Goal: Task Accomplishment & Management: Use online tool/utility

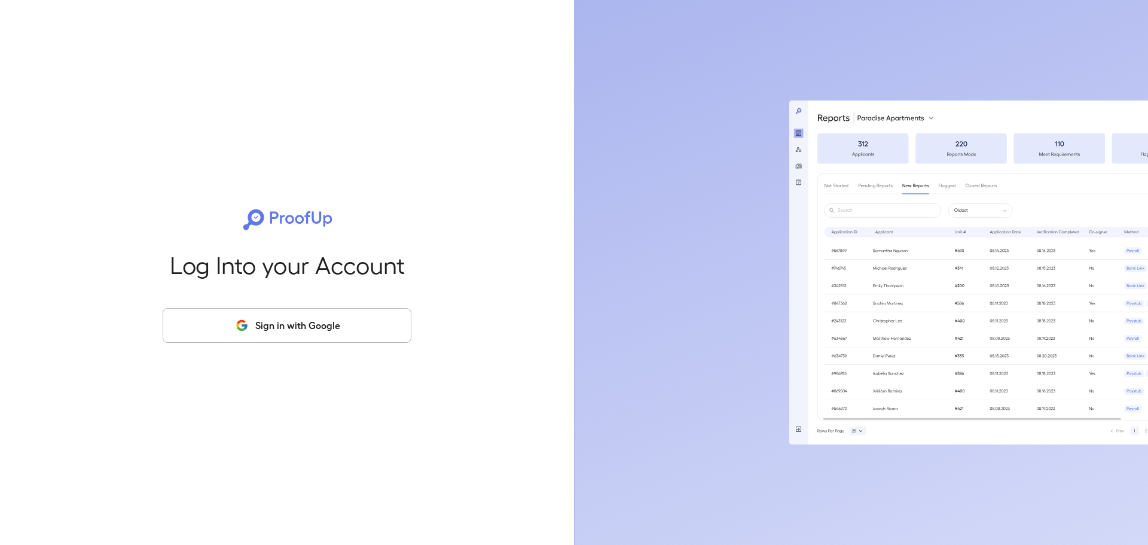
click at [262, 323] on button "Sign in with Google" at bounding box center [287, 325] width 249 height 35
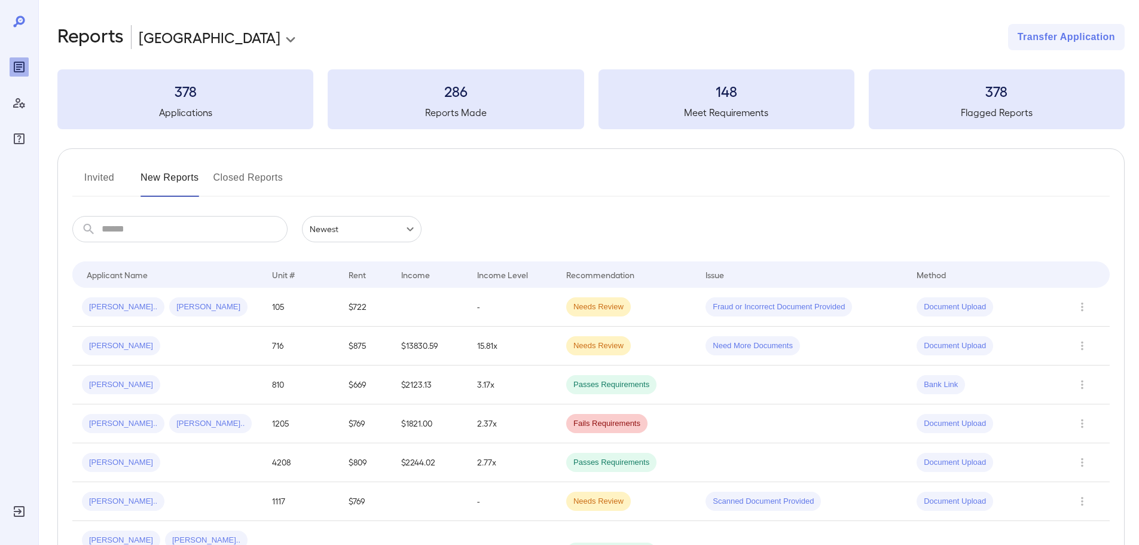
click at [99, 175] on button "Invited" at bounding box center [99, 182] width 54 height 29
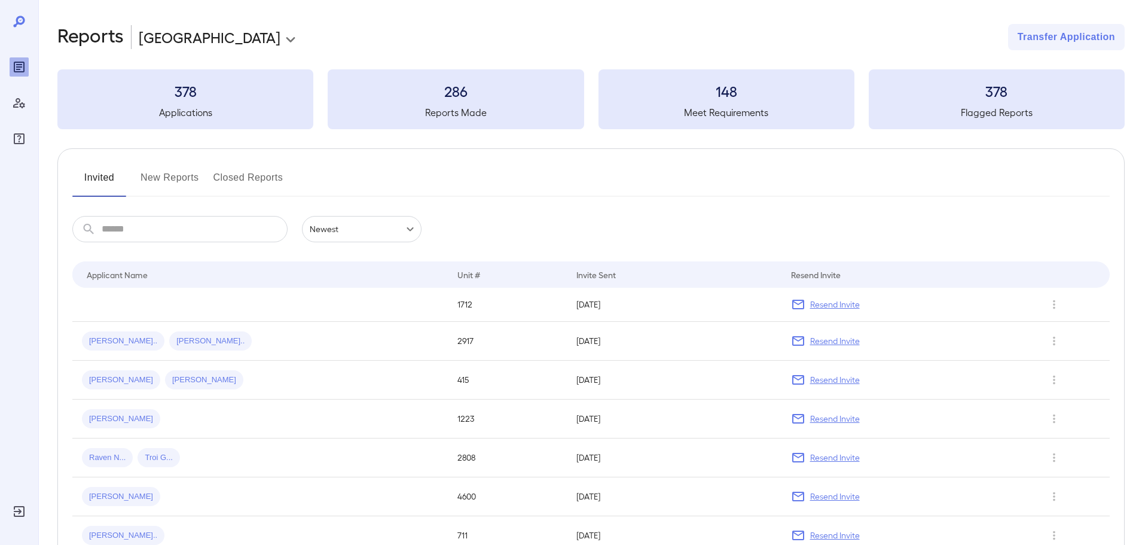
click at [142, 230] on input "text" at bounding box center [195, 229] width 186 height 26
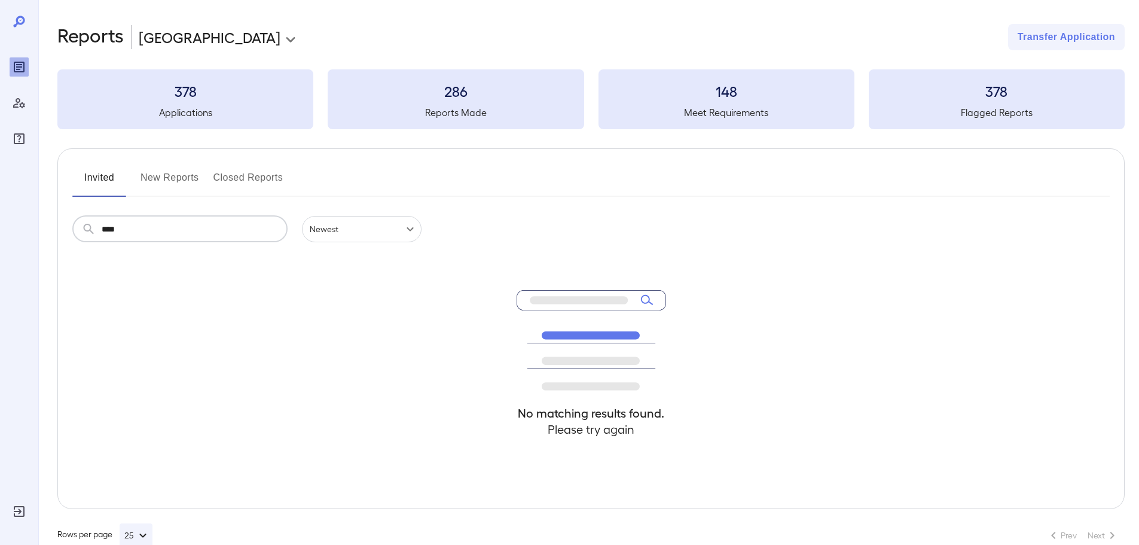
type input "****"
drag, startPoint x: 906, startPoint y: 393, endPoint x: 736, endPoint y: 439, distance: 175.5
click at [901, 394] on div "No matching results found. Please try again" at bounding box center [590, 375] width 1037 height 266
click at [235, 322] on div "No matching results found. Please try again" at bounding box center [590, 375] width 1037 height 266
click at [108, 182] on button "Invited" at bounding box center [99, 182] width 54 height 29
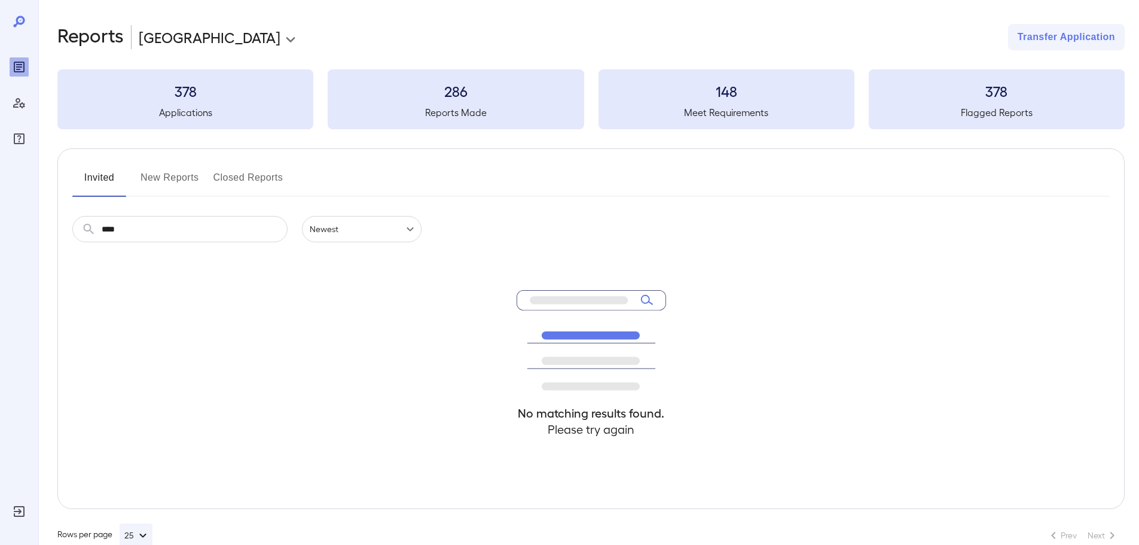
click at [183, 183] on button "New Reports" at bounding box center [169, 182] width 59 height 29
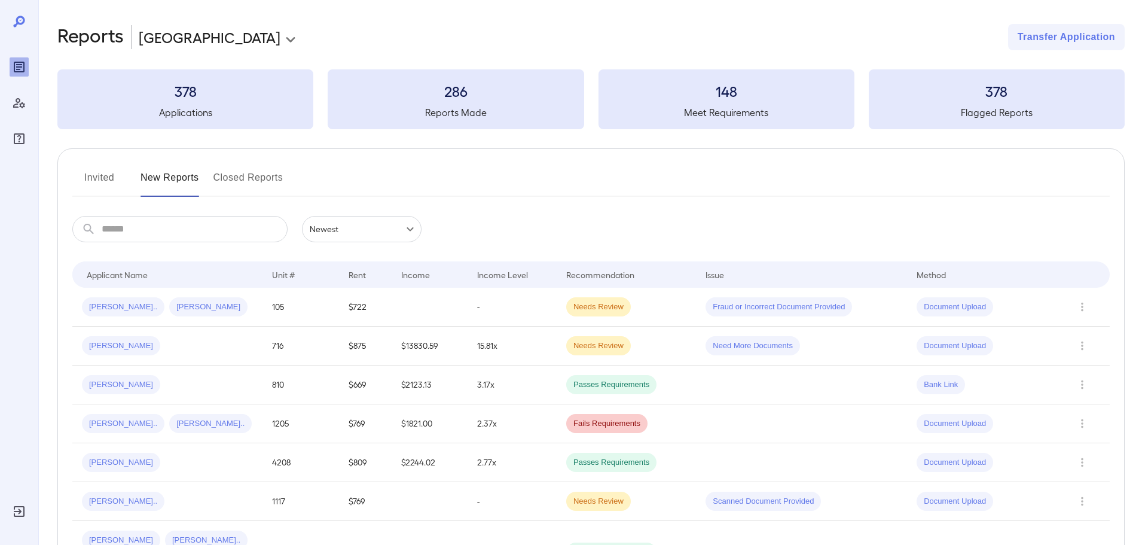
click at [100, 178] on button "Invited" at bounding box center [99, 182] width 54 height 29
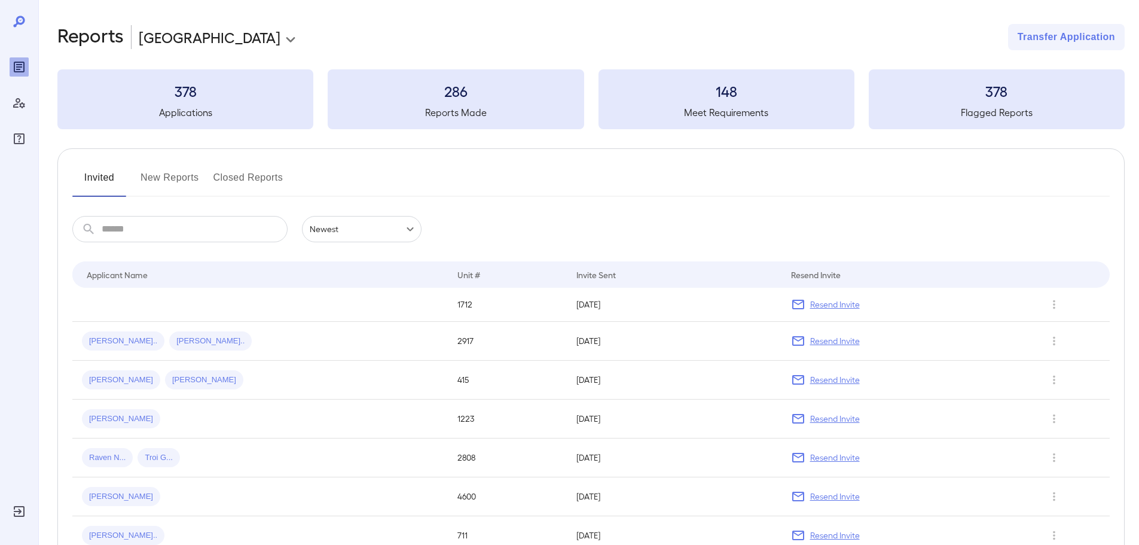
click at [100, 178] on button "Invited" at bounding box center [99, 182] width 54 height 29
click at [100, 179] on button "Invited" at bounding box center [99, 182] width 54 height 29
click at [205, 300] on td at bounding box center [259, 304] width 375 height 34
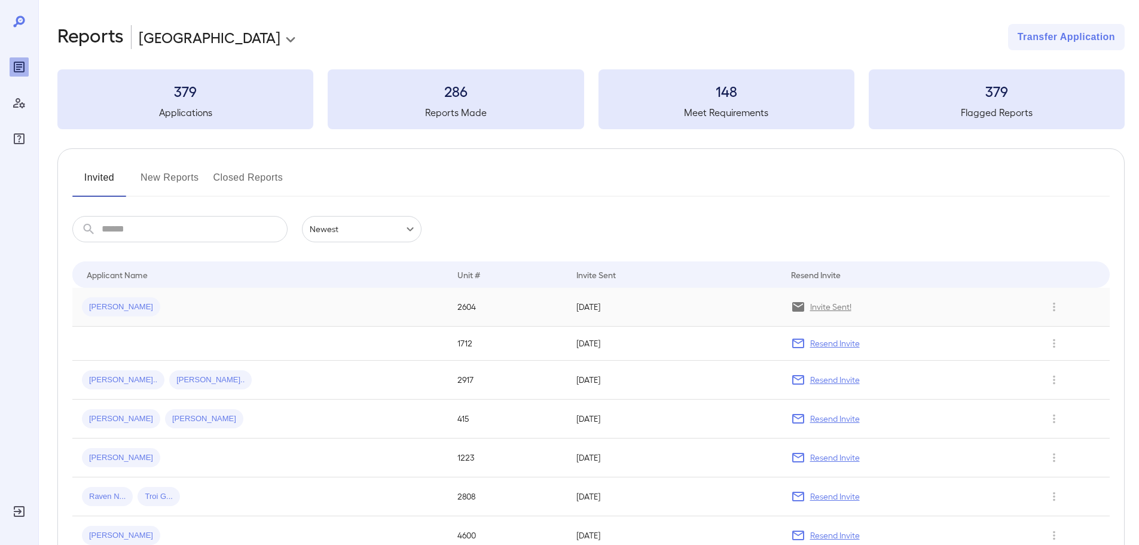
click at [689, 298] on td "08.12.2025" at bounding box center [674, 306] width 214 height 39
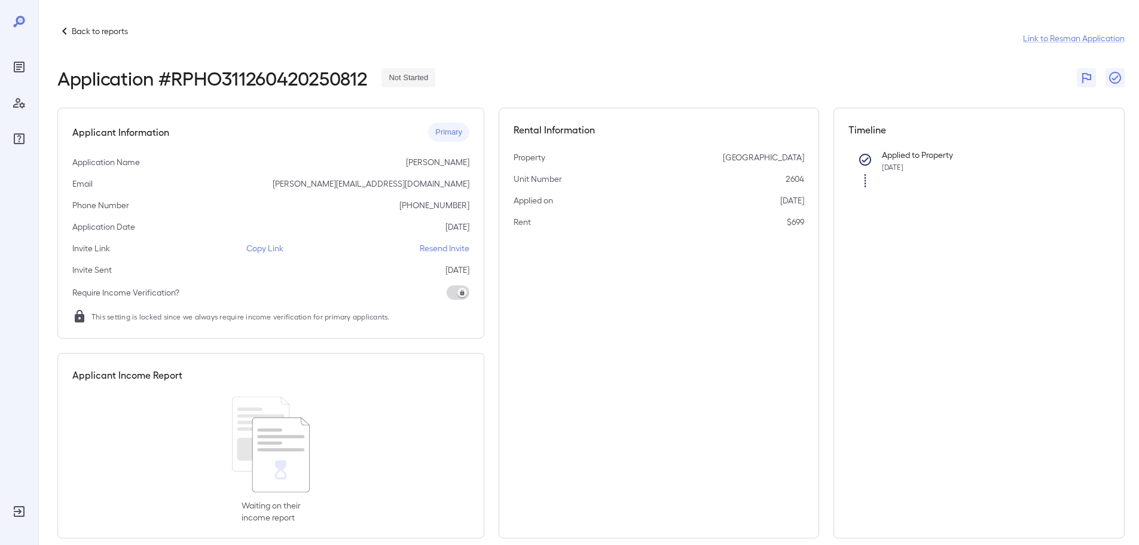
click at [264, 249] on p "Copy Link" at bounding box center [264, 248] width 37 height 12
click at [261, 249] on p "Copy Link" at bounding box center [264, 248] width 37 height 12
